Goal: Transaction & Acquisition: Purchase product/service

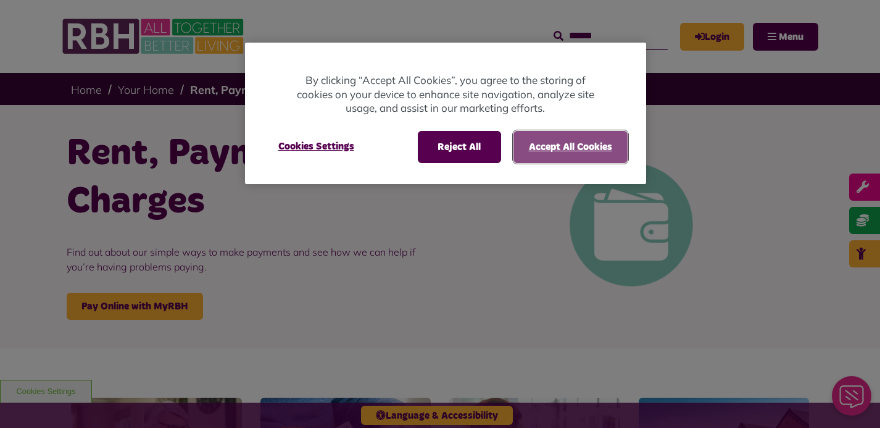
click at [564, 142] on button "Accept All Cookies" at bounding box center [571, 147] width 114 height 32
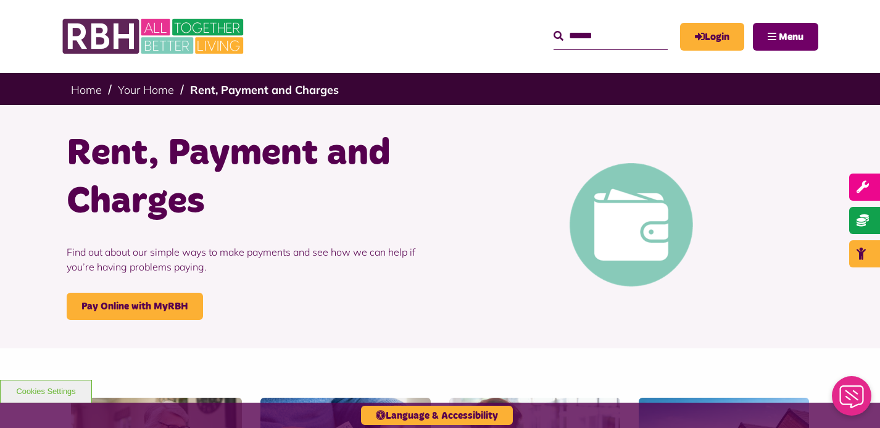
click at [792, 37] on span "Menu" at bounding box center [791, 37] width 25 height 10
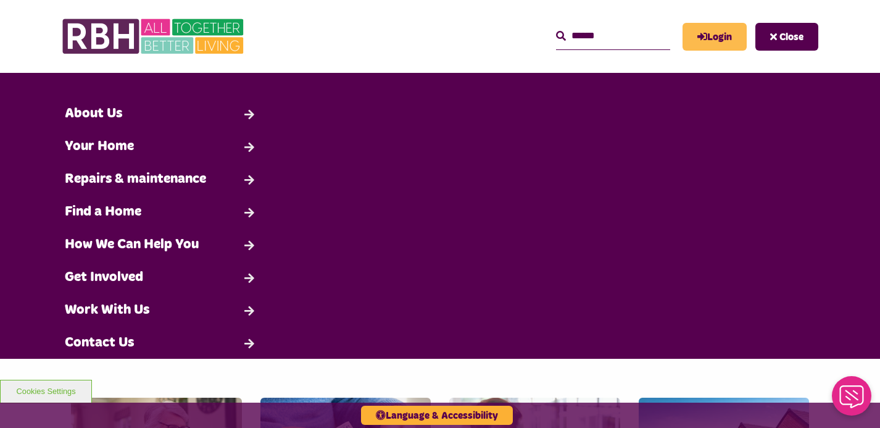
click at [720, 42] on link "Login" at bounding box center [715, 37] width 64 height 28
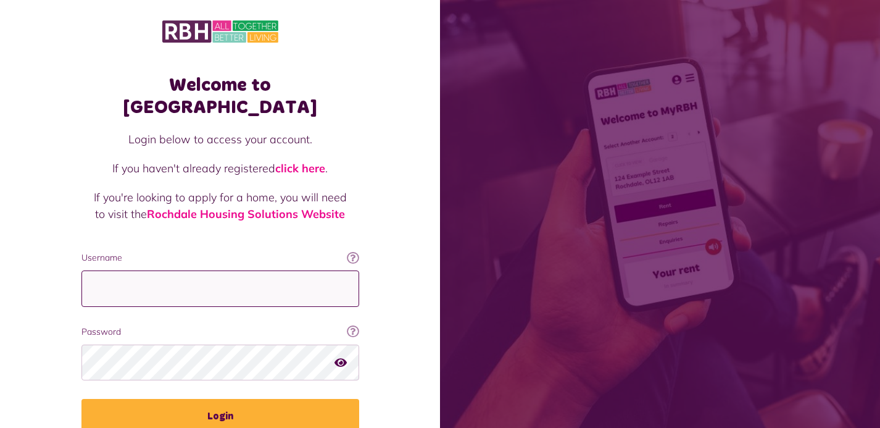
click at [249, 275] on input "Username" at bounding box center [220, 288] width 278 height 36
type input "**********"
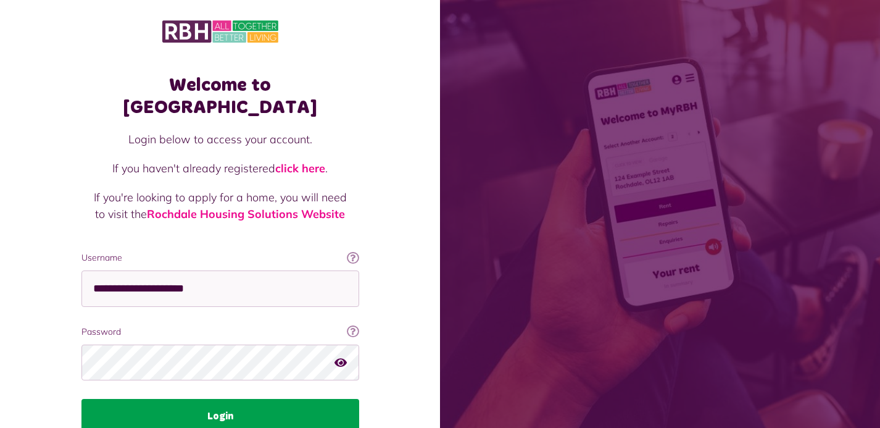
click at [224, 399] on button "Login" at bounding box center [220, 416] width 278 height 35
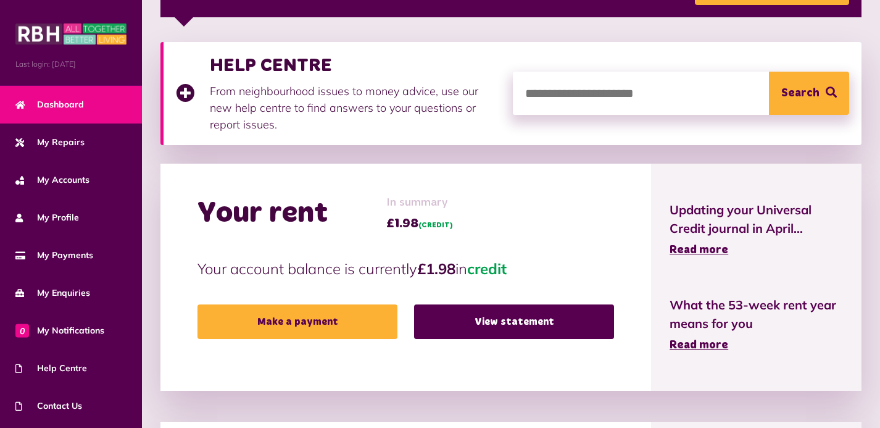
scroll to position [219, 0]
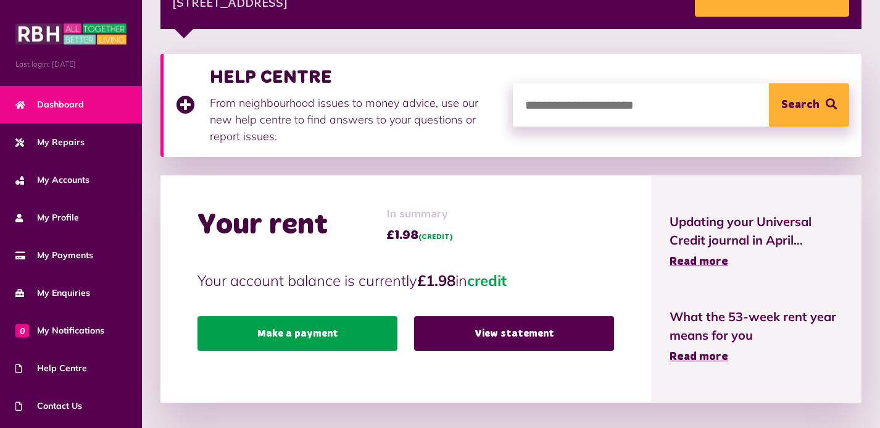
click at [309, 332] on link "Make a payment" at bounding box center [298, 333] width 200 height 35
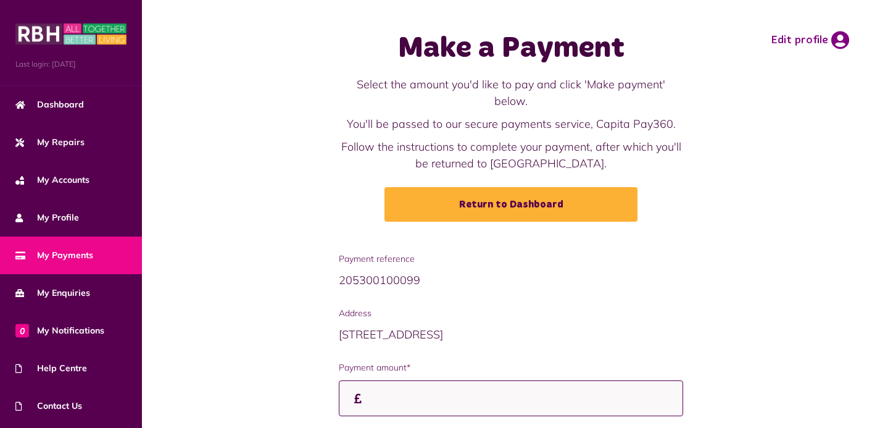
click at [415, 387] on input "Payment amount*" at bounding box center [511, 398] width 345 height 36
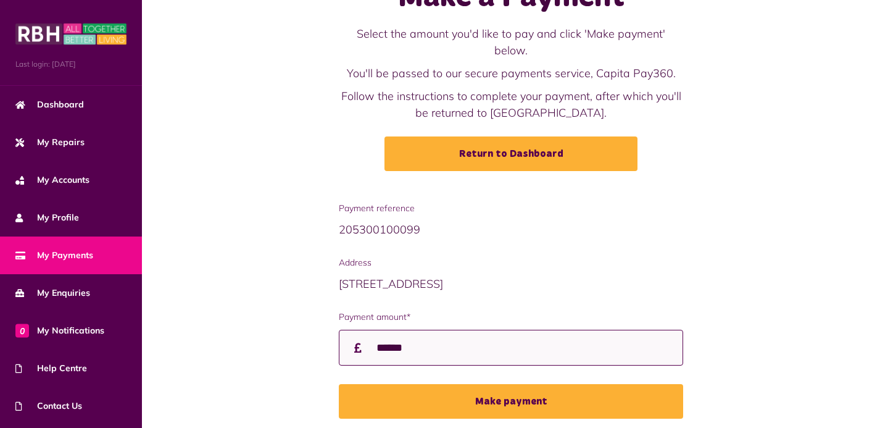
scroll to position [80, 0]
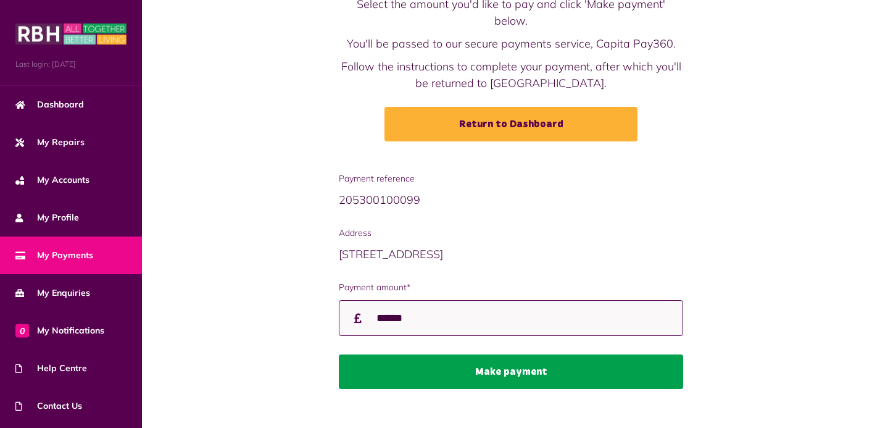
type input "******"
click at [506, 354] on button "Make payment" at bounding box center [511, 371] width 345 height 35
